Goal: Task Accomplishment & Management: Use online tool/utility

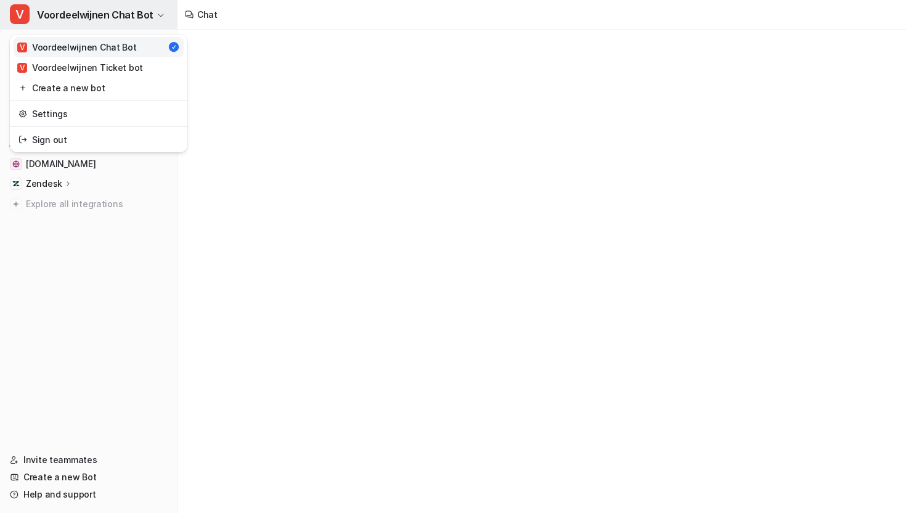
click at [124, 8] on span "Voordeelwijnen Chat Bot" at bounding box center [95, 14] width 116 height 17
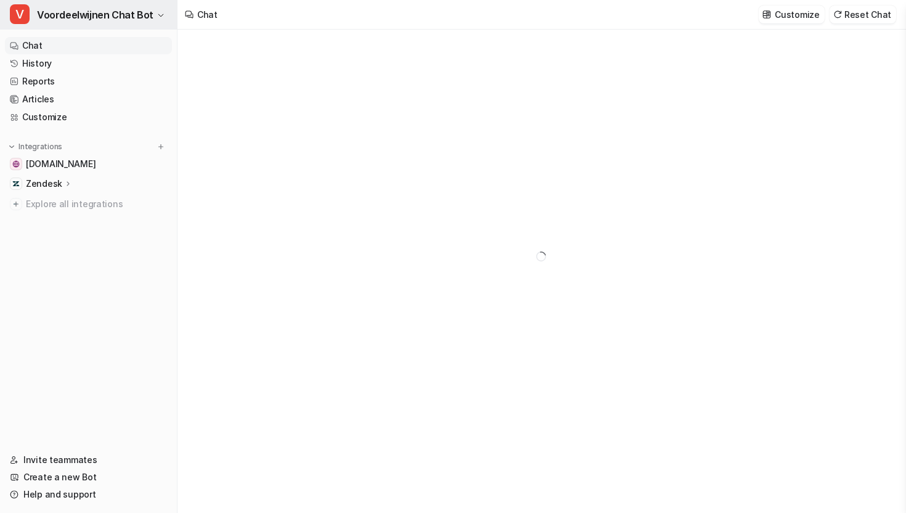
click at [124, 8] on span "Voordeelwijnen Chat Bot" at bounding box center [95, 14] width 116 height 17
type textarea "**********"
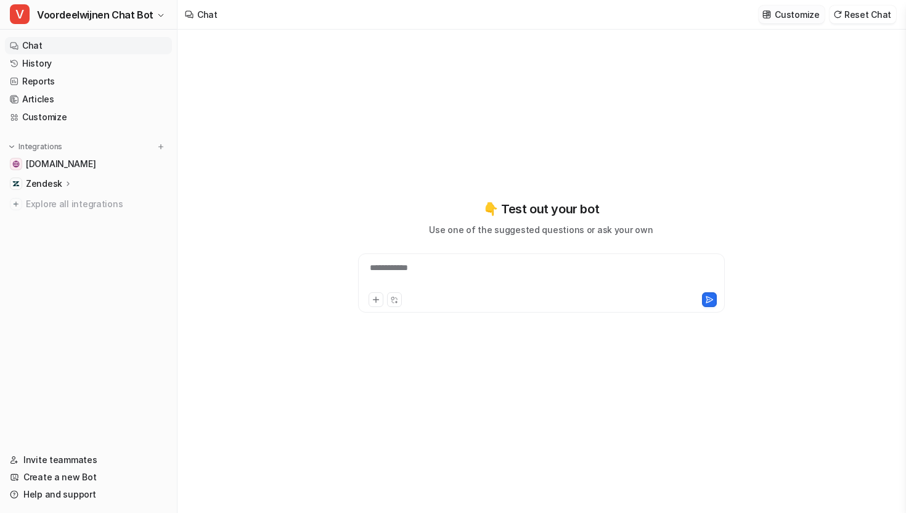
click at [811, 18] on p "Customize" at bounding box center [796, 14] width 44 height 13
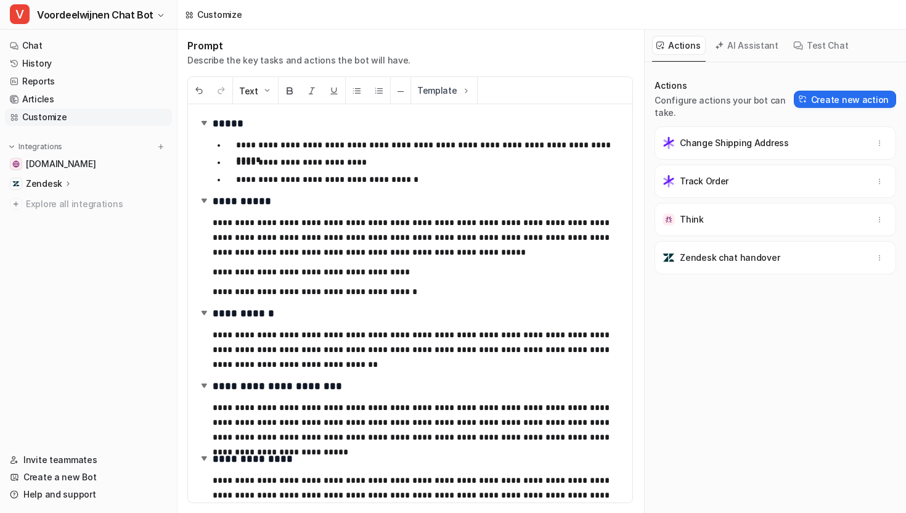
click at [820, 52] on button "Test Chat" at bounding box center [821, 45] width 65 height 19
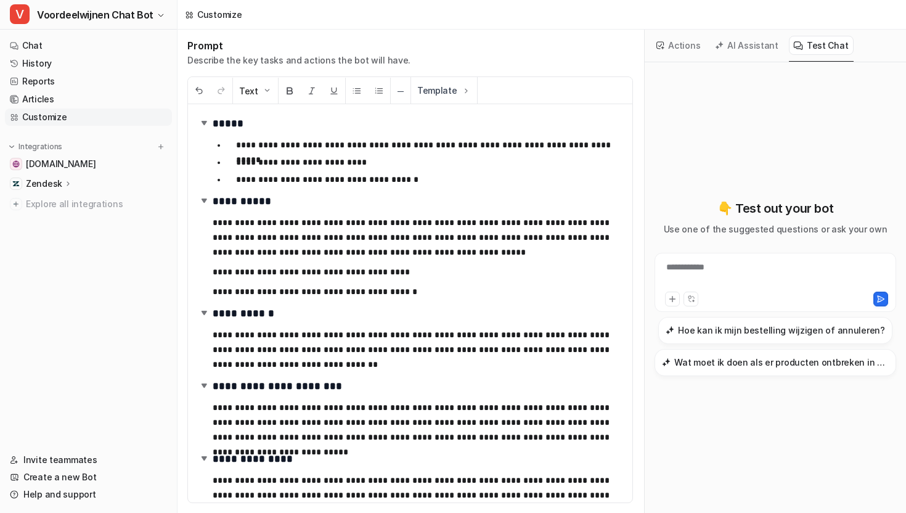
click at [702, 283] on div "**********" at bounding box center [774, 275] width 235 height 28
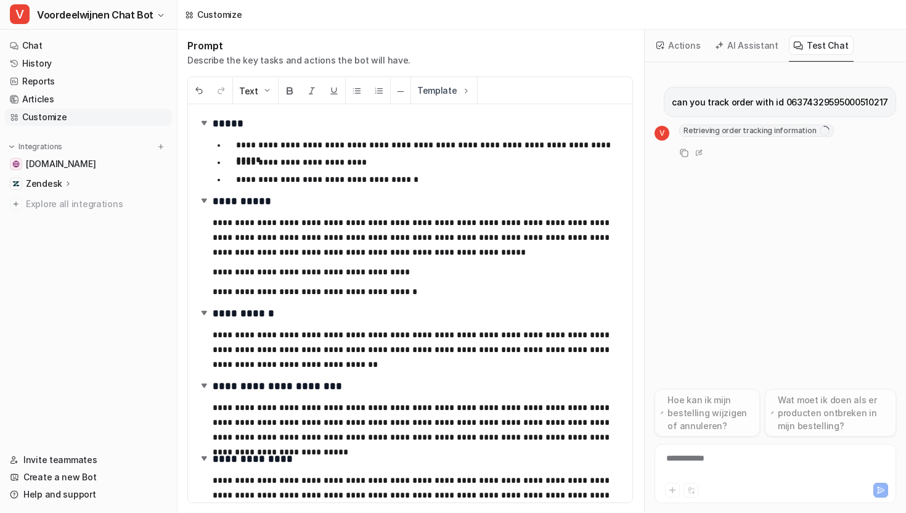
click at [726, 131] on span "Retrieving order tracking information" at bounding box center [756, 130] width 155 height 12
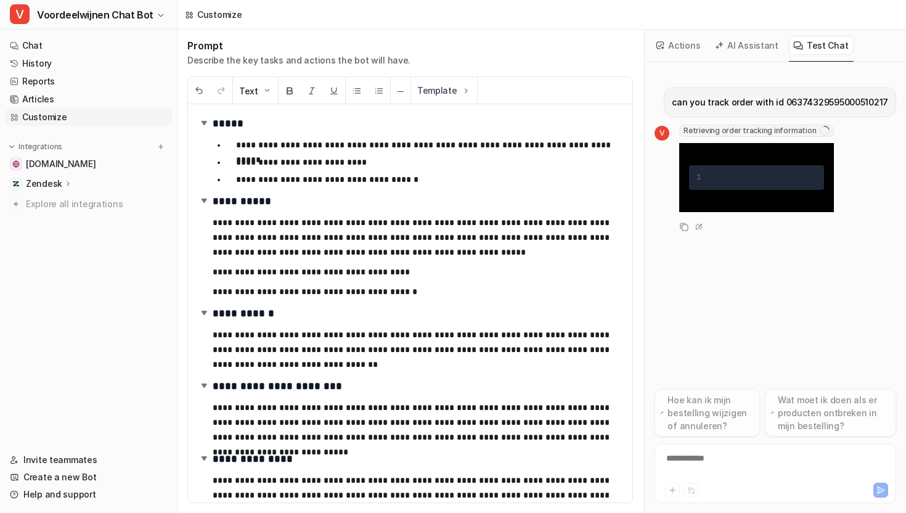
click at [726, 131] on span "Retrieving order tracking information" at bounding box center [756, 130] width 155 height 12
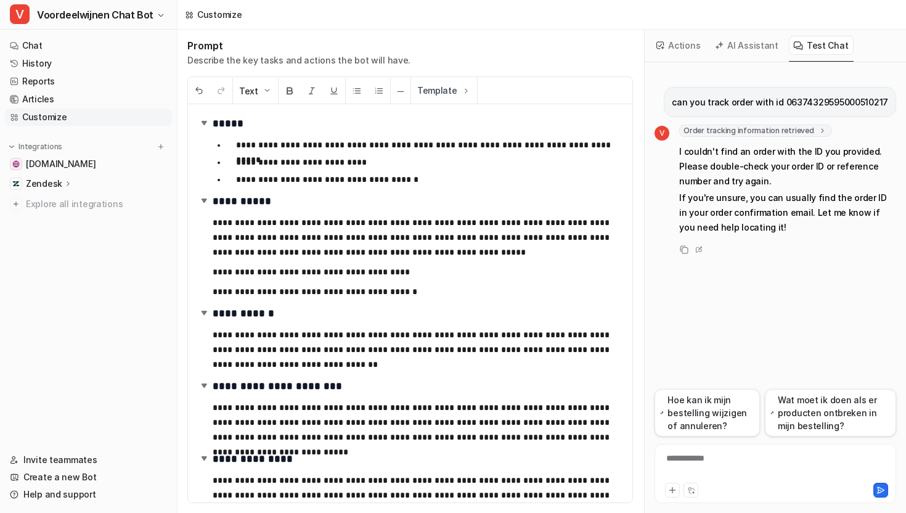
click at [688, 45] on button "Actions" at bounding box center [679, 45] width 54 height 19
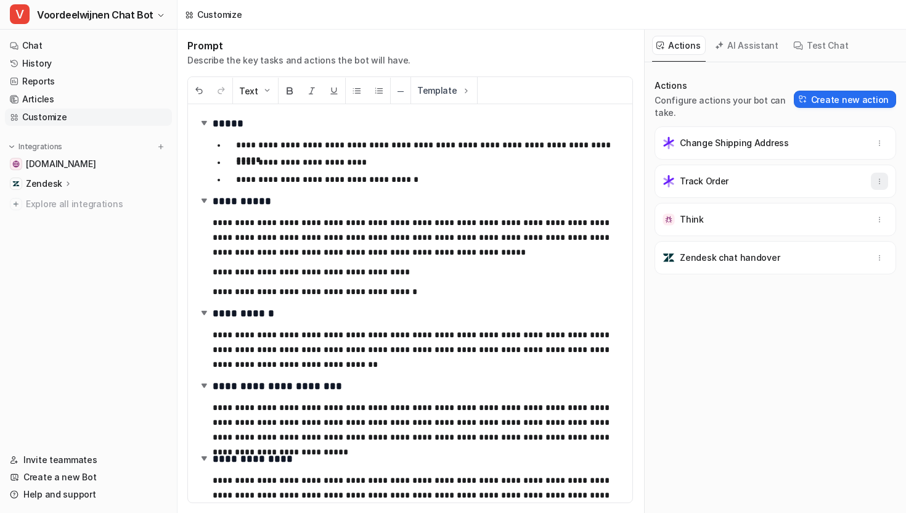
click at [875, 177] on icon "button" at bounding box center [879, 181] width 9 height 9
click at [775, 137] on p "Change Shipping Address" at bounding box center [734, 143] width 109 height 12
click at [146, 17] on span "Voordeelwijnen Chat Bot" at bounding box center [95, 14] width 116 height 17
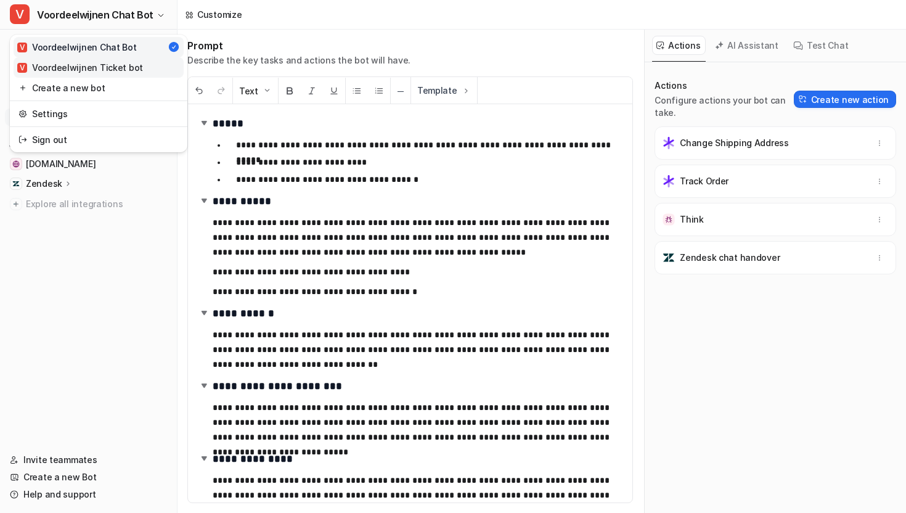
click at [115, 74] on link "V Voordeelwijnen Ticket bot" at bounding box center [99, 67] width 170 height 20
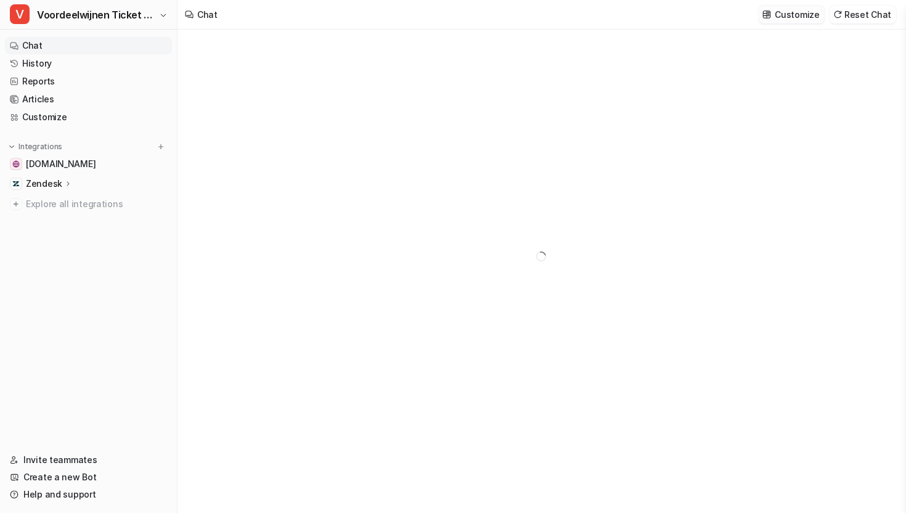
type textarea "**********"
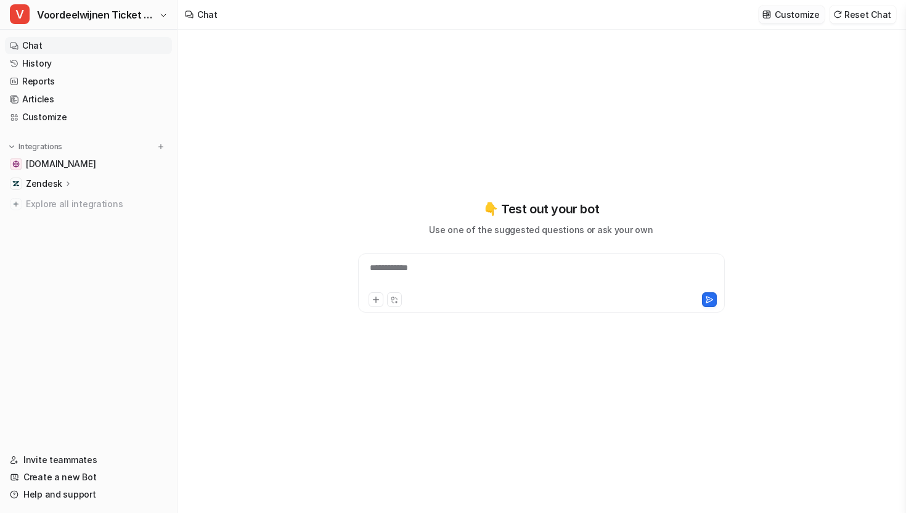
click at [810, 13] on p "Customize" at bounding box center [796, 14] width 44 height 13
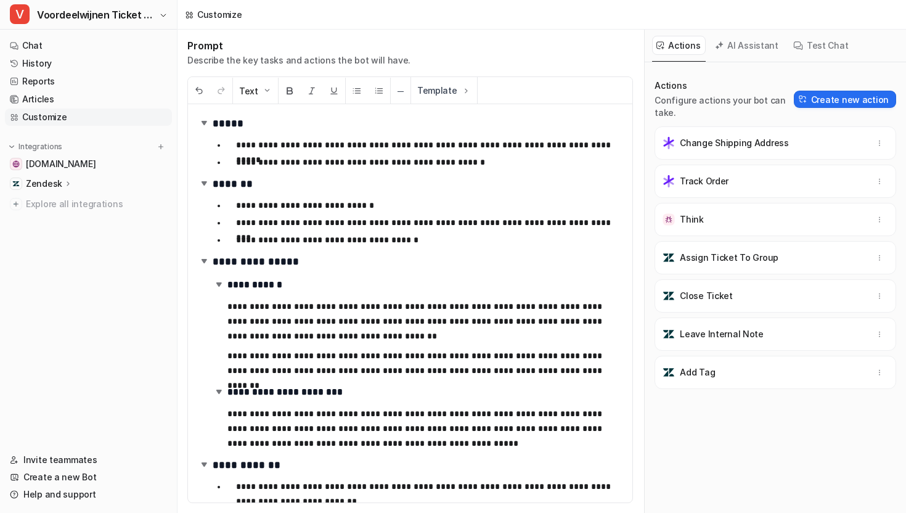
click at [802, 44] on button "Test Chat" at bounding box center [821, 45] width 65 height 19
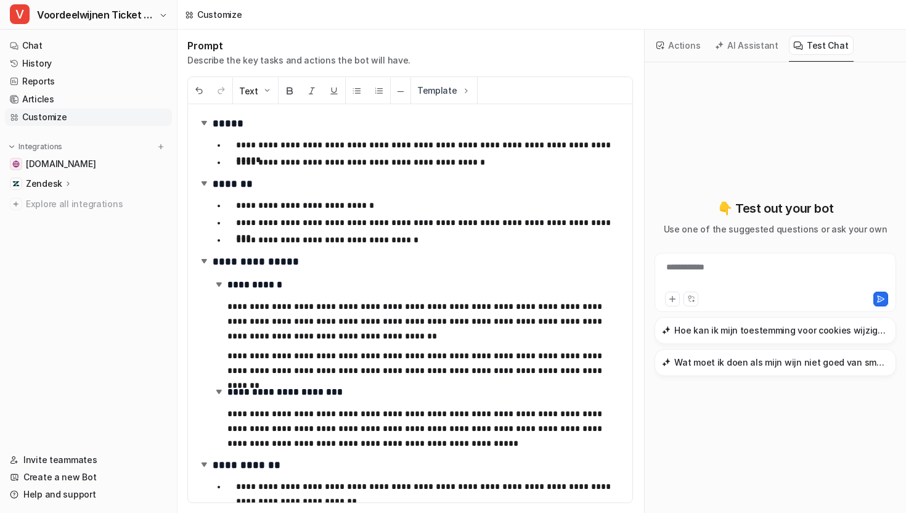
click at [699, 263] on div "**********" at bounding box center [774, 275] width 235 height 28
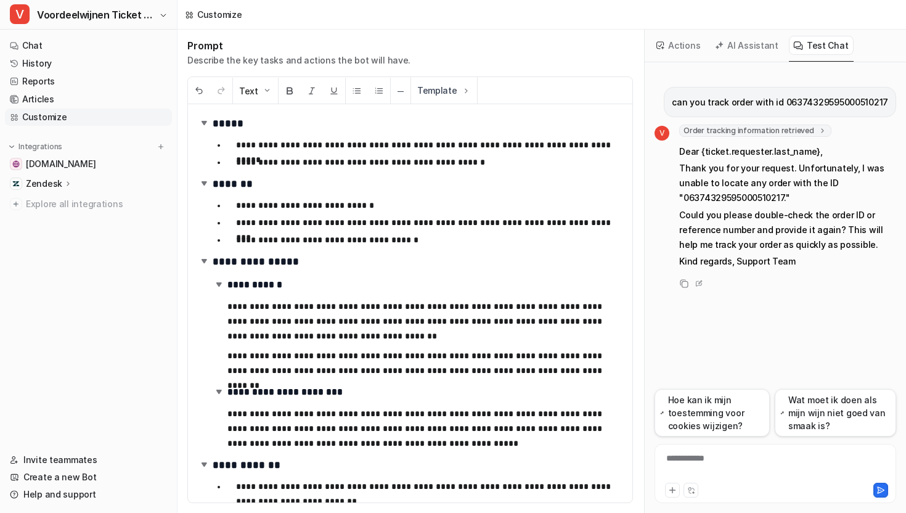
click at [739, 129] on span "Order tracking information retrieved" at bounding box center [755, 130] width 152 height 12
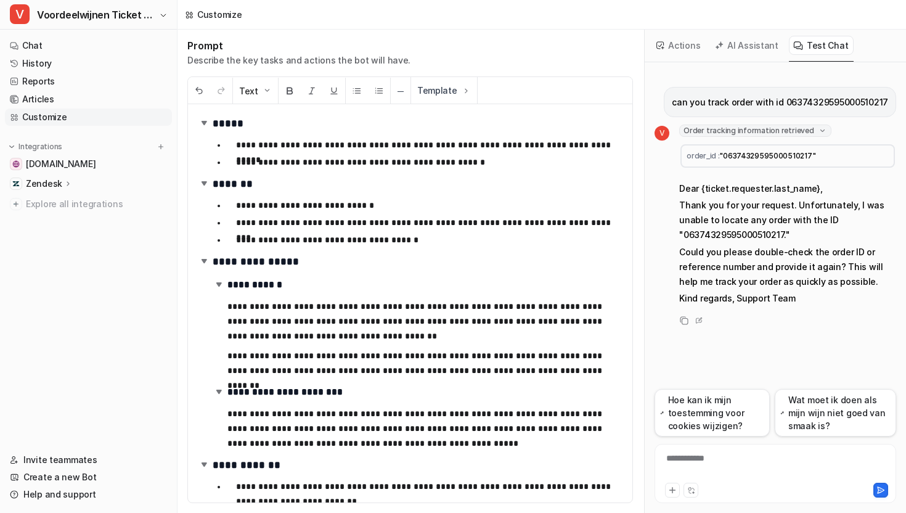
click at [739, 129] on span "Order tracking information retrieved" at bounding box center [755, 130] width 152 height 12
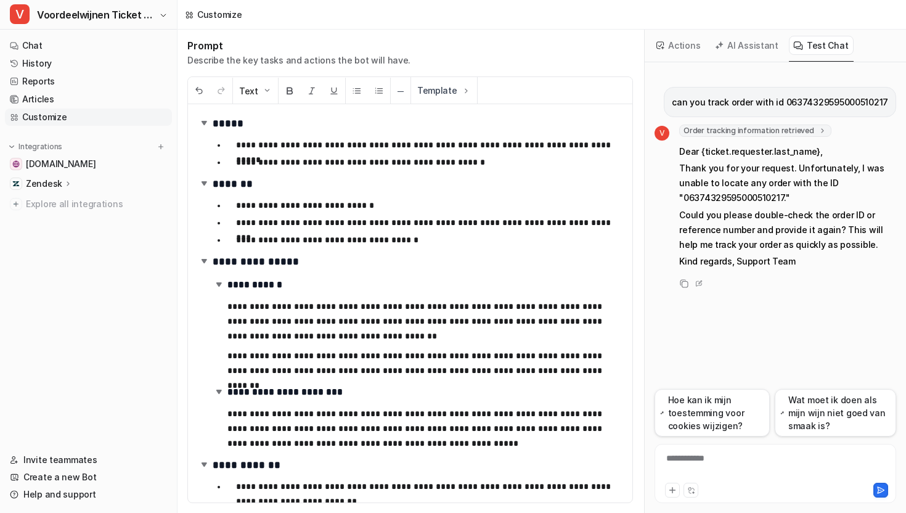
click at [694, 50] on button "Actions" at bounding box center [679, 45] width 54 height 19
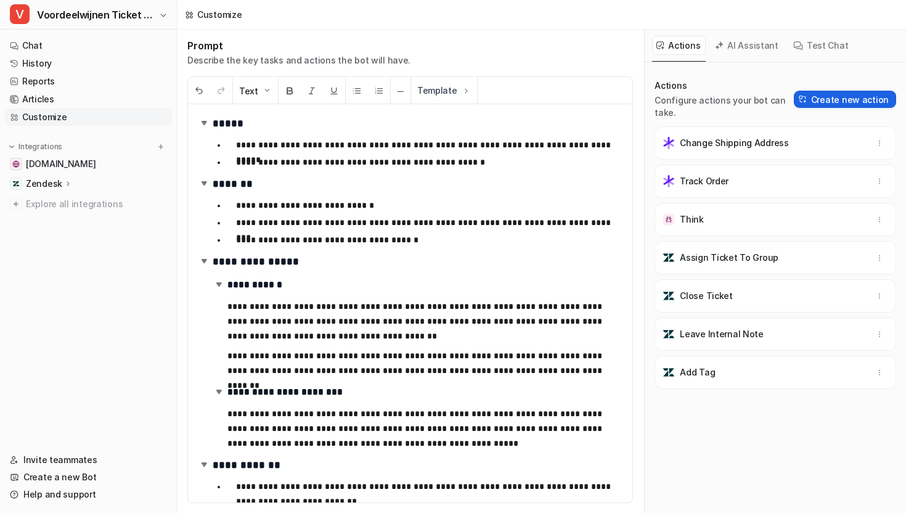
click at [821, 91] on button "Create new action" at bounding box center [845, 99] width 102 height 17
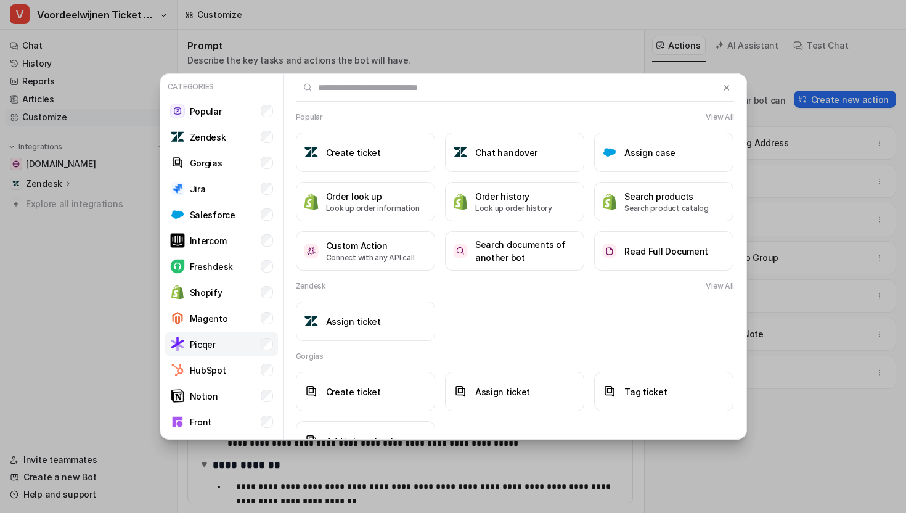
click at [244, 343] on li "Picqer" at bounding box center [221, 343] width 113 height 25
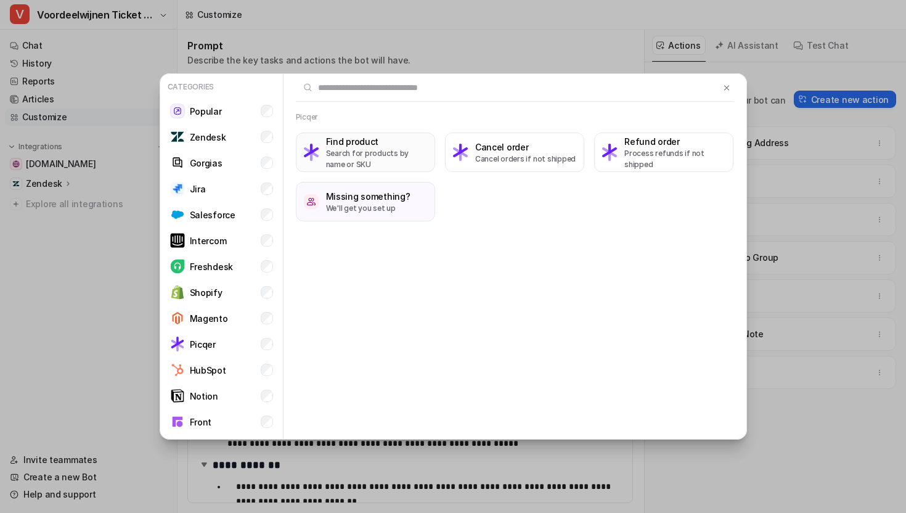
click at [372, 163] on p "Search for products by name or SKU" at bounding box center [376, 159] width 101 height 22
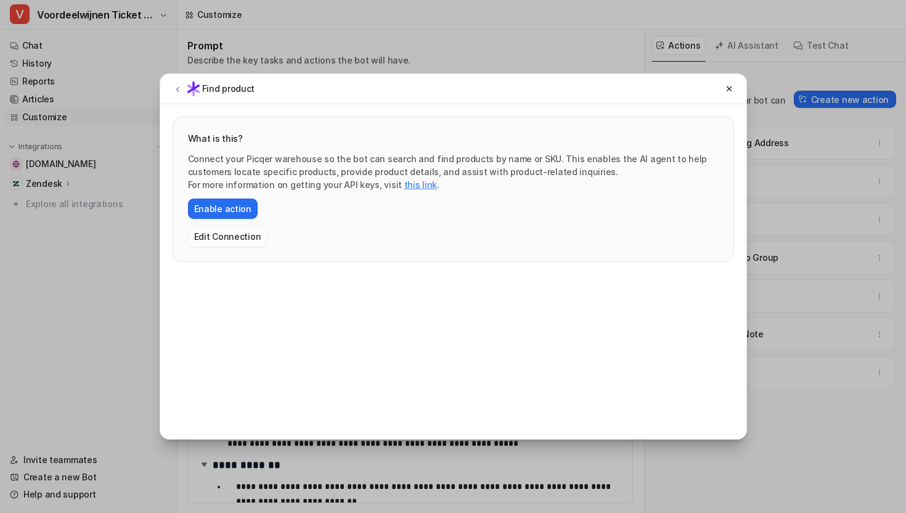
click at [225, 235] on button "Edit Connection" at bounding box center [227, 236] width 79 height 20
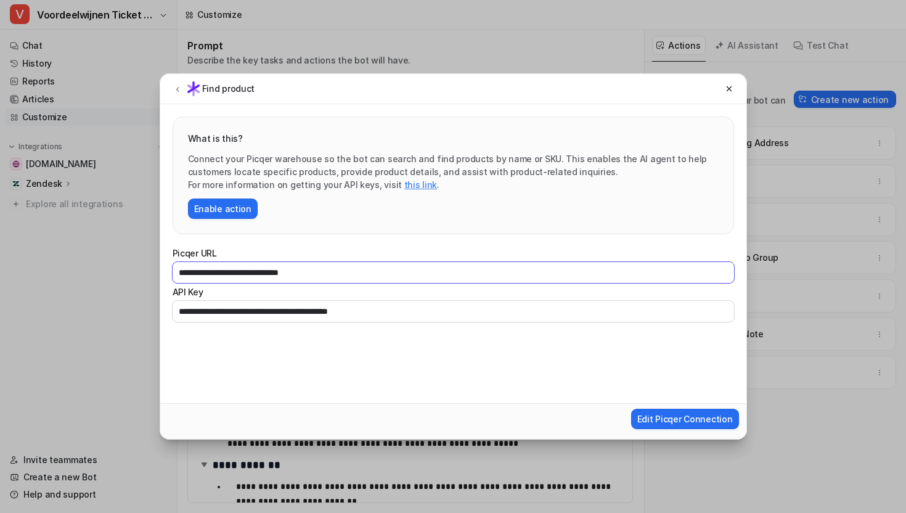
click at [309, 266] on input "**********" at bounding box center [453, 272] width 561 height 21
click at [376, 301] on input "**********" at bounding box center [453, 311] width 561 height 21
click at [442, 307] on input "**********" at bounding box center [453, 311] width 561 height 21
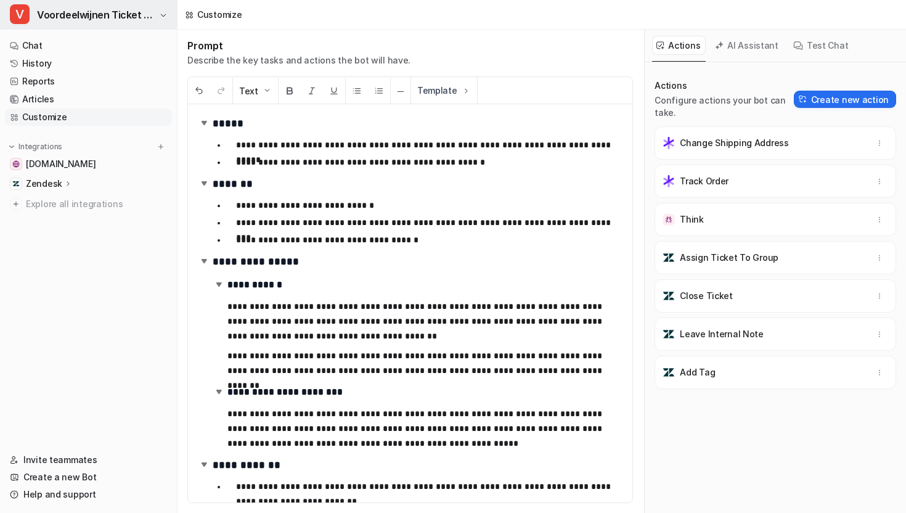
click at [115, 0] on button "V Voordeelwijnen Ticket bot" at bounding box center [88, 15] width 177 height 30
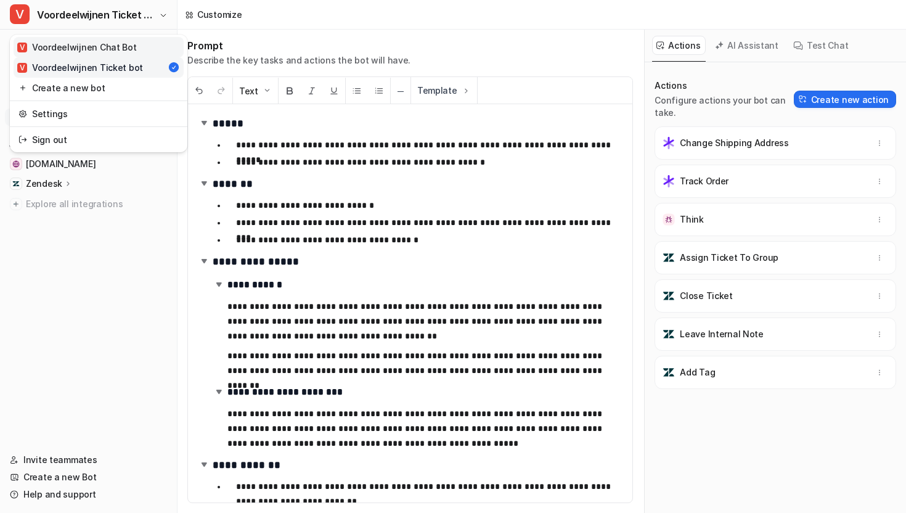
click at [91, 51] on div "V Voordeelwijnen Chat Bot" at bounding box center [77, 47] width 120 height 13
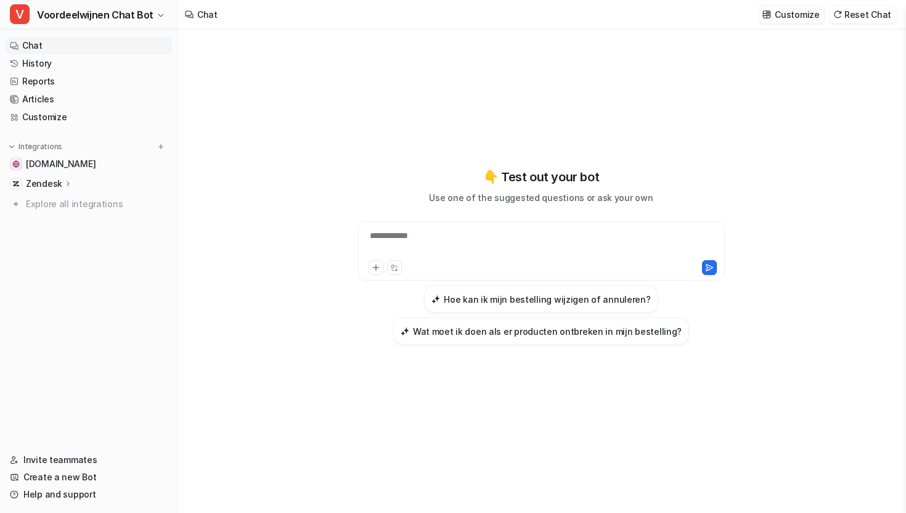
click at [813, 17] on p "Customize" at bounding box center [796, 14] width 44 height 13
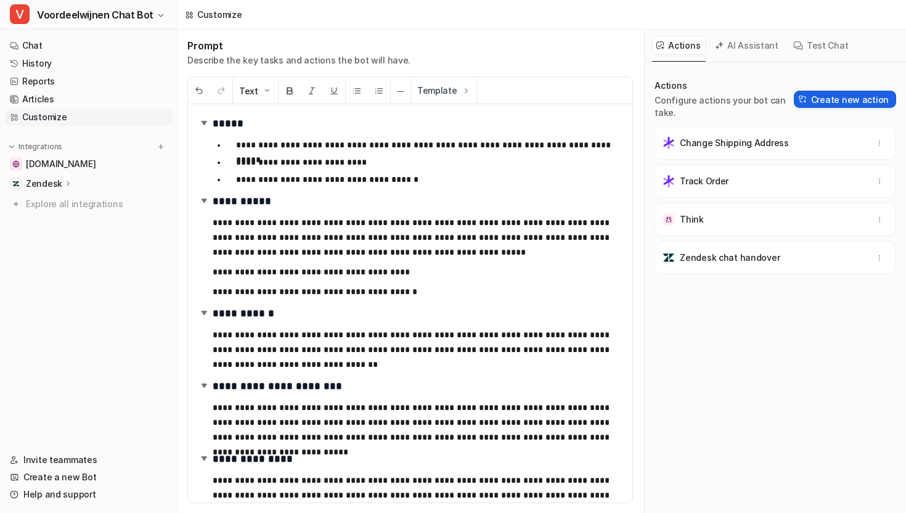
click at [825, 92] on button "Create new action" at bounding box center [845, 99] width 102 height 17
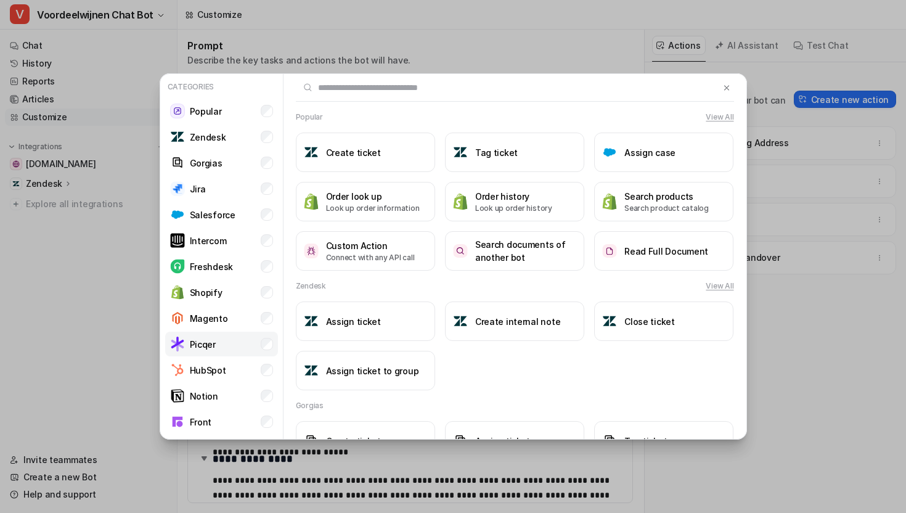
click at [242, 337] on li "Picqer" at bounding box center [221, 343] width 113 height 25
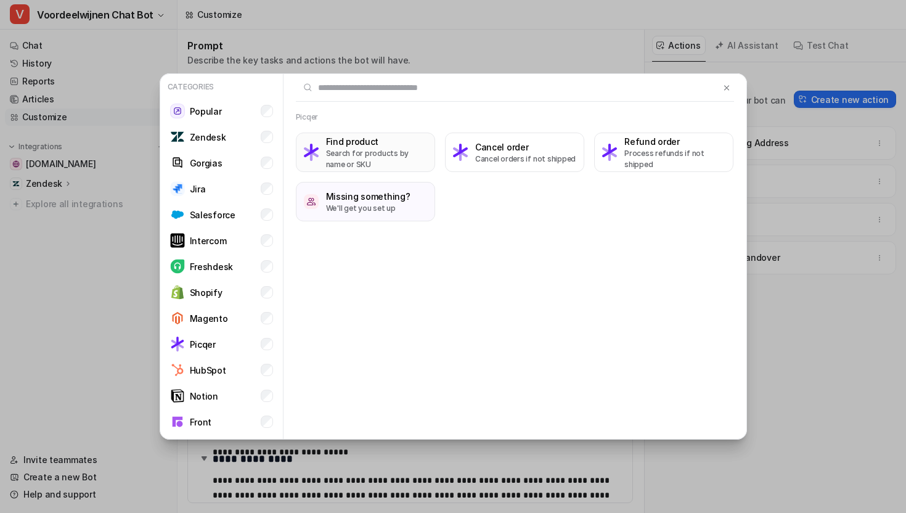
click at [392, 161] on p "Search for products by name or SKU" at bounding box center [376, 159] width 101 height 22
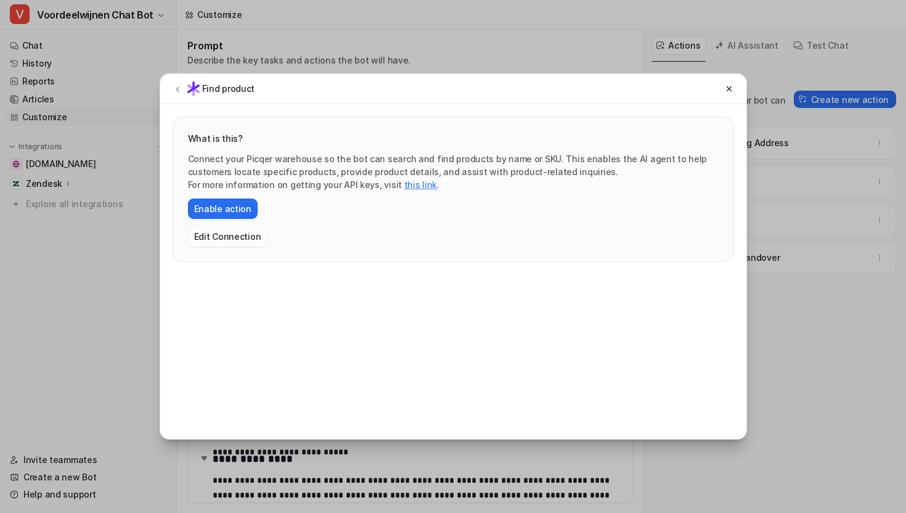
click at [243, 233] on button "Edit Connection" at bounding box center [227, 236] width 79 height 20
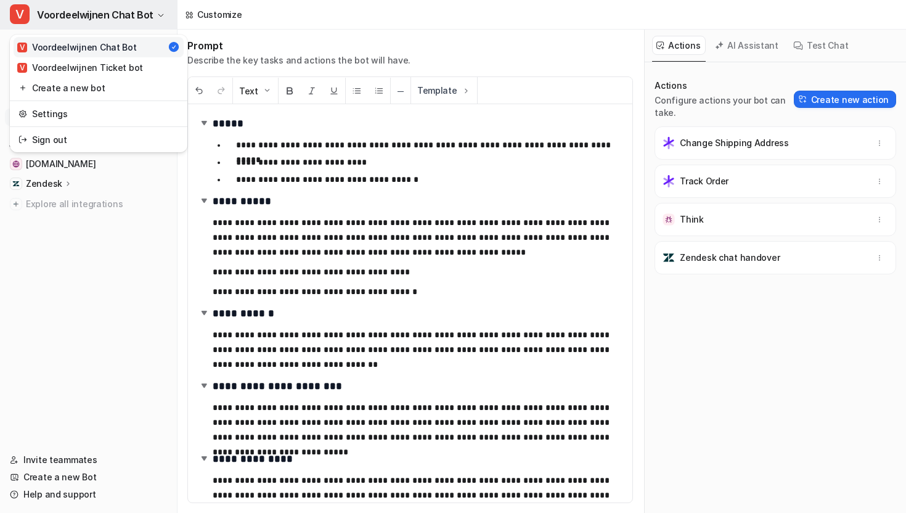
click at [116, 11] on span "Voordeelwijnen Chat Bot" at bounding box center [95, 14] width 116 height 17
click at [814, 43] on div "**********" at bounding box center [453, 256] width 906 height 513
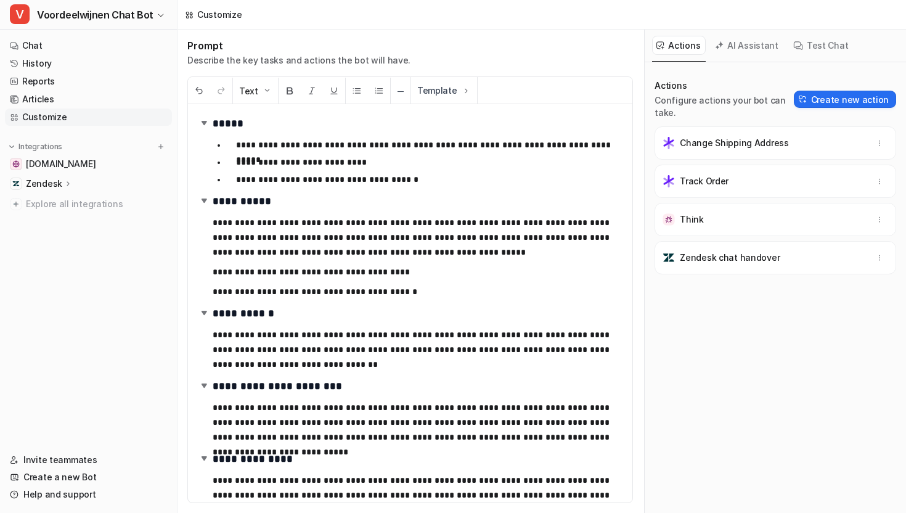
click at [814, 43] on button "Test Chat" at bounding box center [821, 45] width 65 height 19
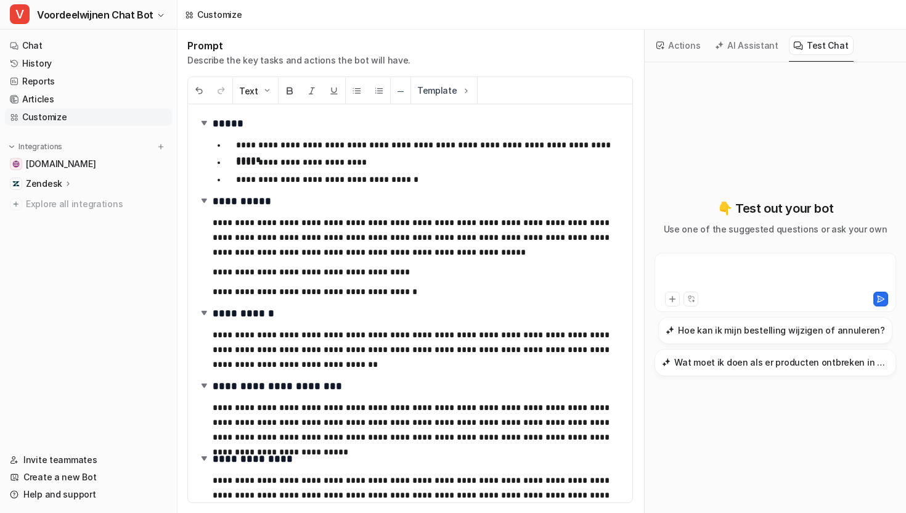
click at [720, 267] on div at bounding box center [774, 275] width 235 height 28
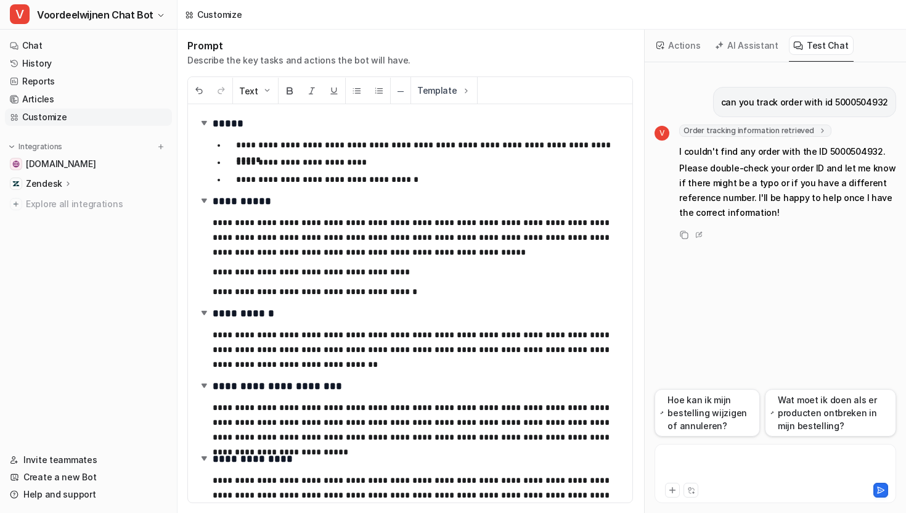
click at [688, 463] on div at bounding box center [774, 466] width 235 height 28
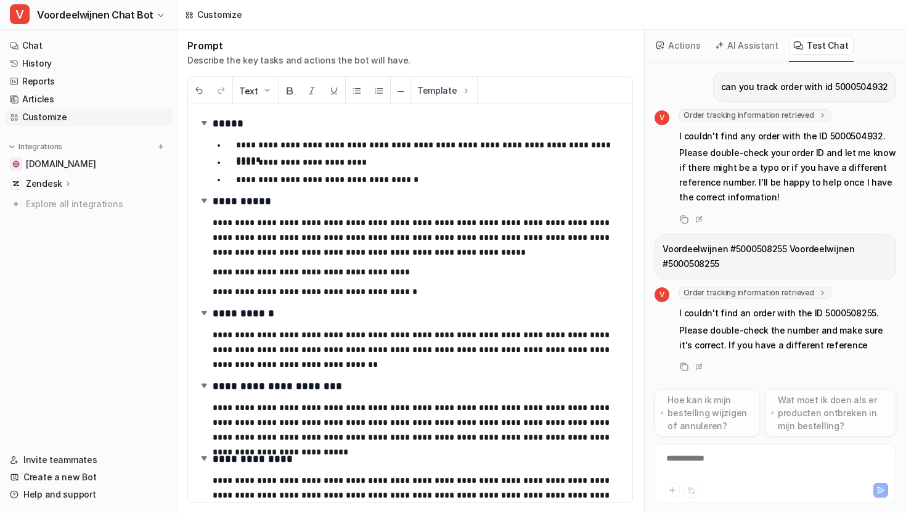
scroll to position [45, 0]
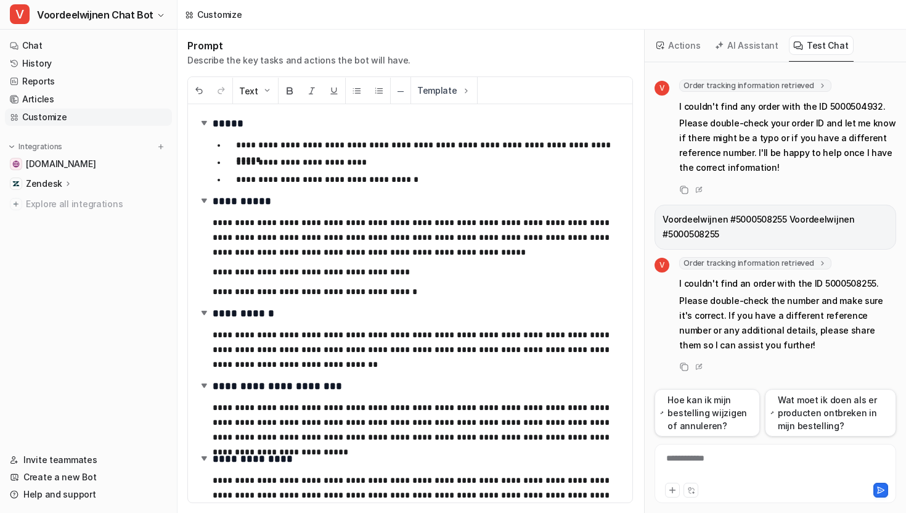
click at [721, 264] on span "Order tracking information retrieved" at bounding box center [755, 263] width 152 height 12
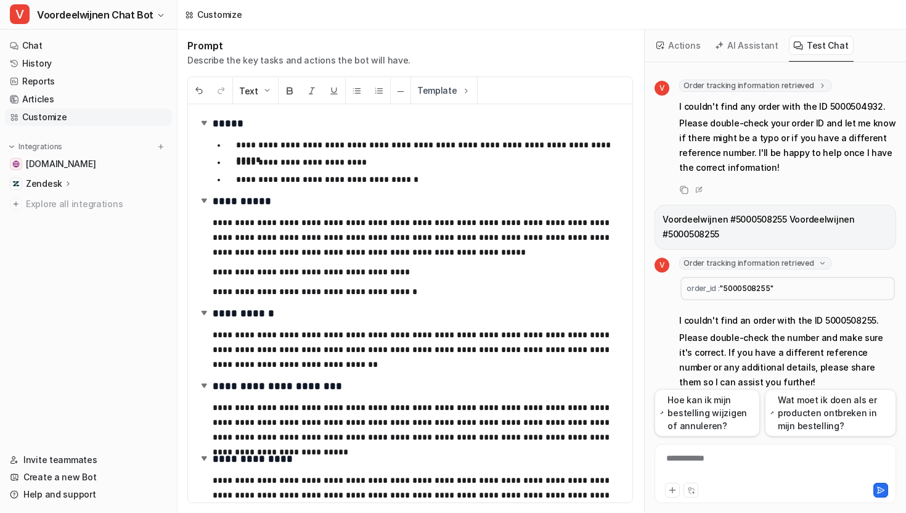
click at [728, 265] on span "Order tracking information retrieved" at bounding box center [755, 263] width 152 height 12
